Goal: Task Accomplishment & Management: Use online tool/utility

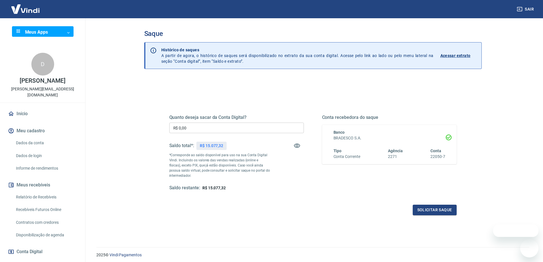
click at [244, 130] on input "R$ 0,00" at bounding box center [236, 128] width 134 height 11
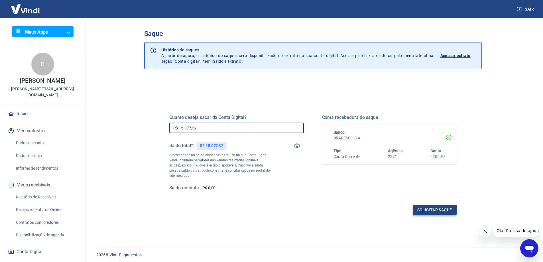
type input "R$ 15.077,32"
click at [428, 210] on button "Solicitar saque" at bounding box center [435, 210] width 44 height 11
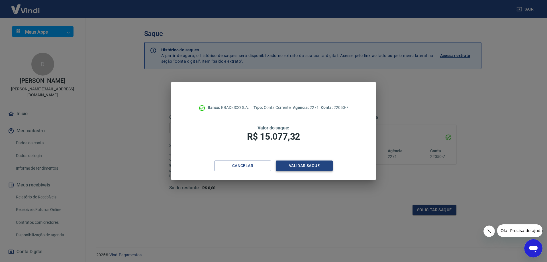
click at [302, 169] on button "Validar saque" at bounding box center [304, 165] width 57 height 11
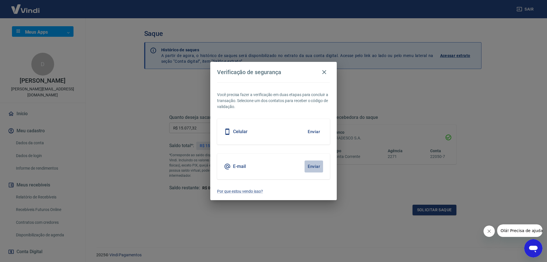
click at [314, 167] on button "Enviar" at bounding box center [314, 166] width 19 height 12
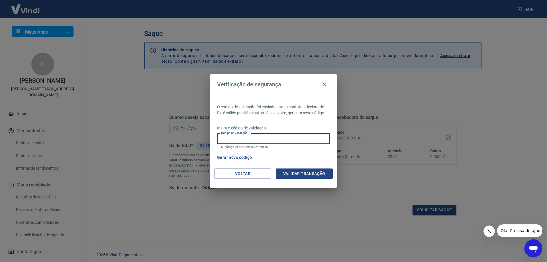
click at [303, 136] on input "Código de validação" at bounding box center [273, 138] width 113 height 11
type input "975181"
click at [293, 173] on button "Validar transação" at bounding box center [304, 173] width 57 height 11
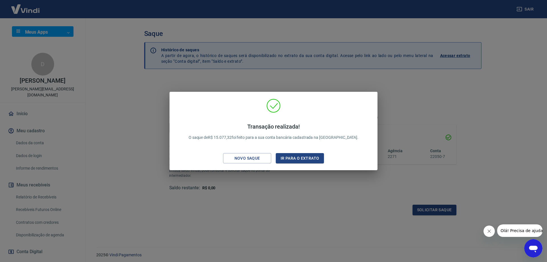
click at [305, 165] on div "Transação realizada! O saque de R$ 15.077,32 foi feito para a sua conta bancári…" at bounding box center [274, 131] width 208 height 79
click at [305, 164] on div "Transação realizada! O saque de R$ 15.077,32 foi feito para a sua conta bancári…" at bounding box center [273, 132] width 199 height 67
